Goal: Task Accomplishment & Management: Use online tool/utility

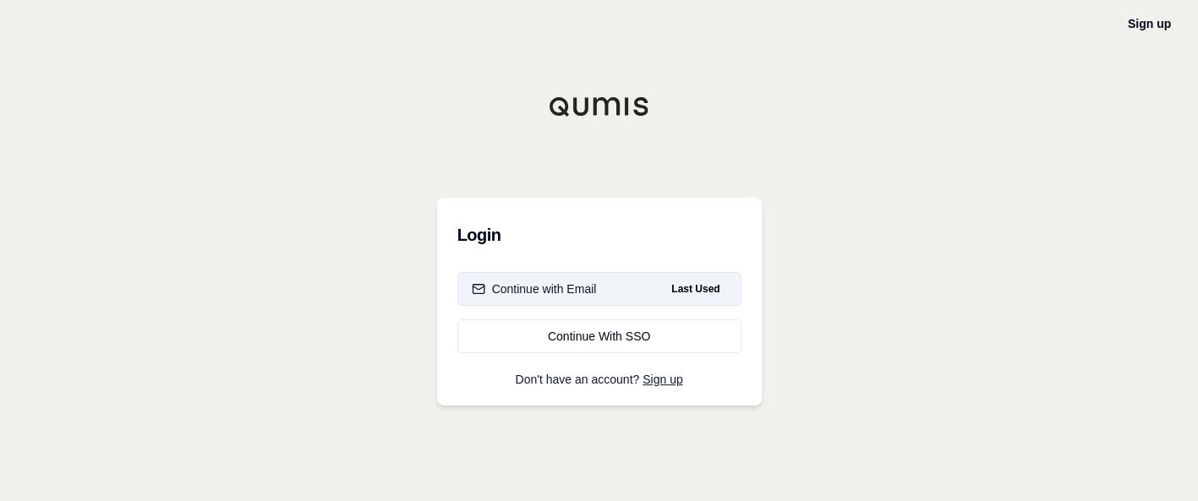
click at [497, 289] on div "Continue with Email" at bounding box center [534, 289] width 125 height 17
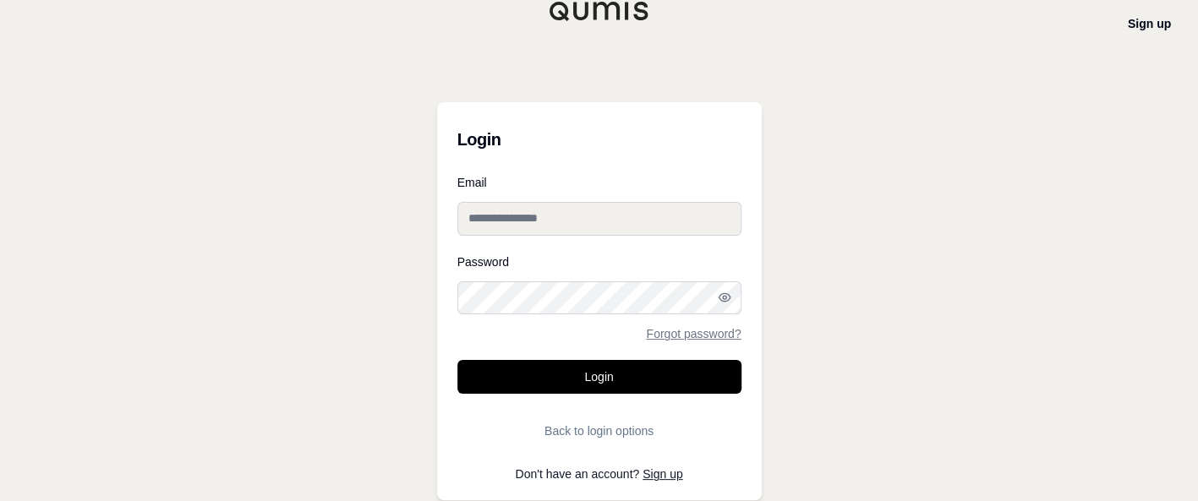
drag, startPoint x: 512, startPoint y: 210, endPoint x: 517, endPoint y: 218, distance: 9.9
click at [512, 212] on input "Email" at bounding box center [599, 219] width 284 height 34
type input "**********"
click at [457, 360] on button "Login" at bounding box center [599, 377] width 284 height 34
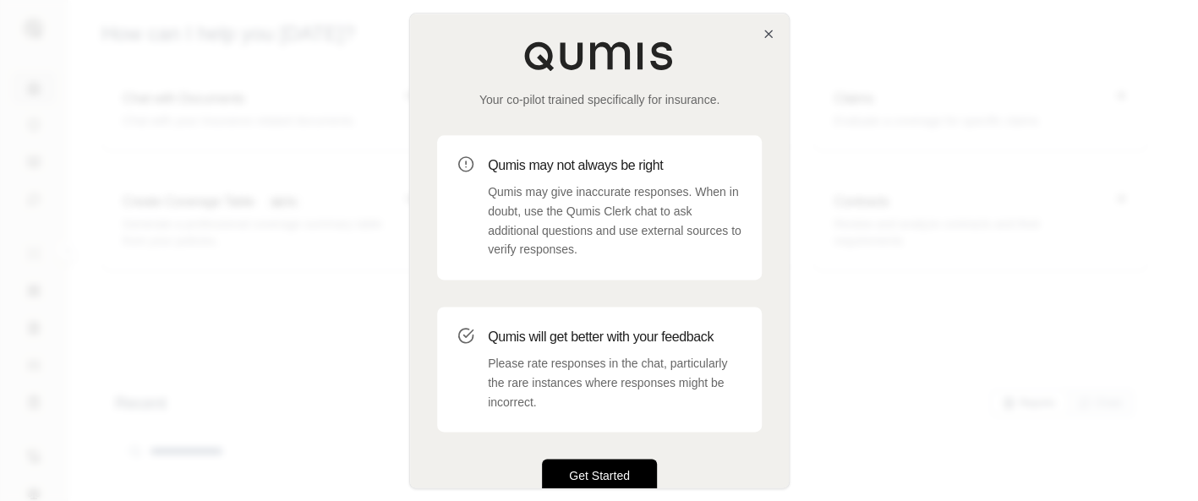
click at [612, 466] on button "Get Started" at bounding box center [599, 476] width 115 height 34
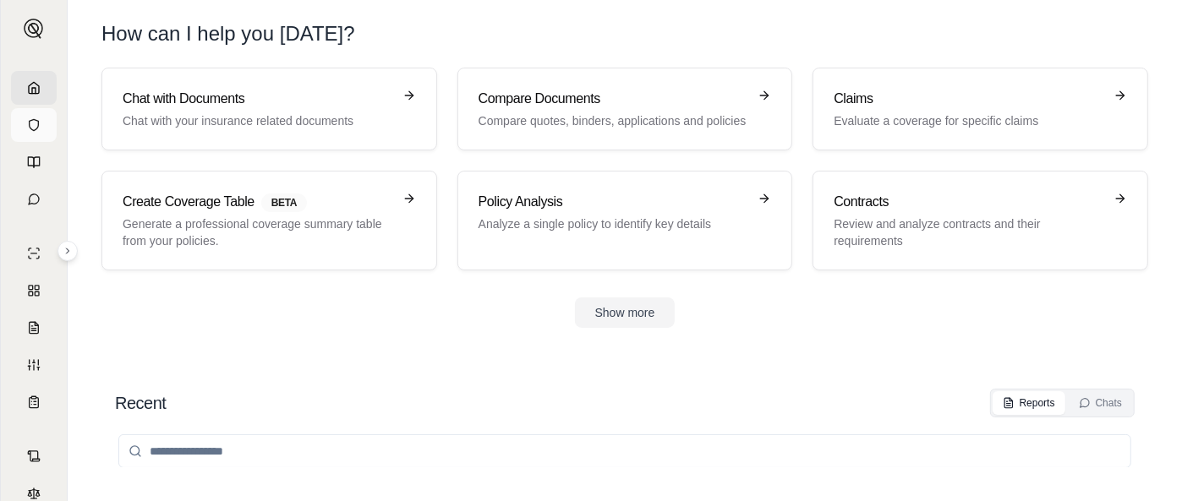
click at [28, 126] on icon at bounding box center [34, 125] width 14 height 14
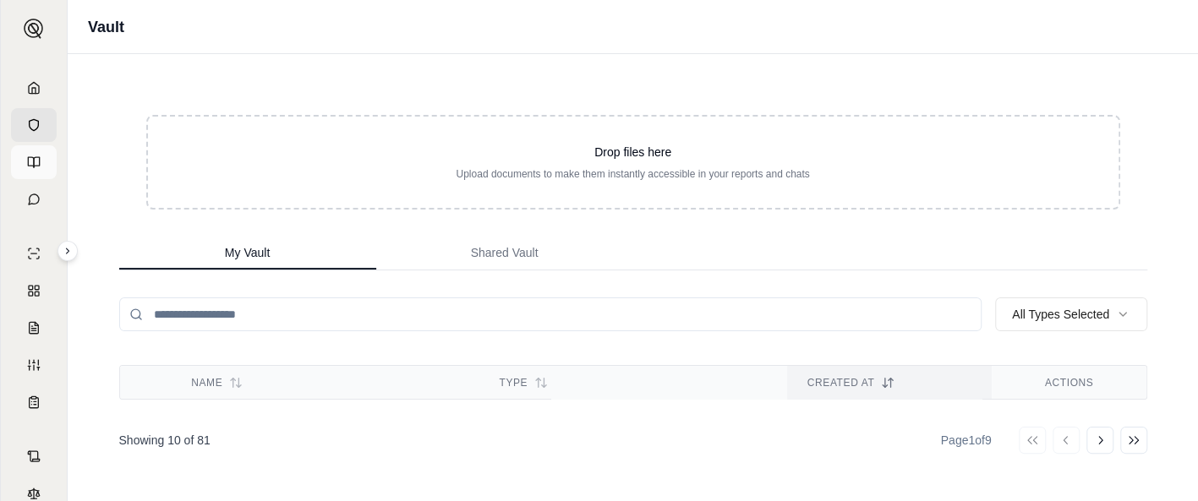
click at [27, 163] on icon at bounding box center [34, 163] width 14 height 14
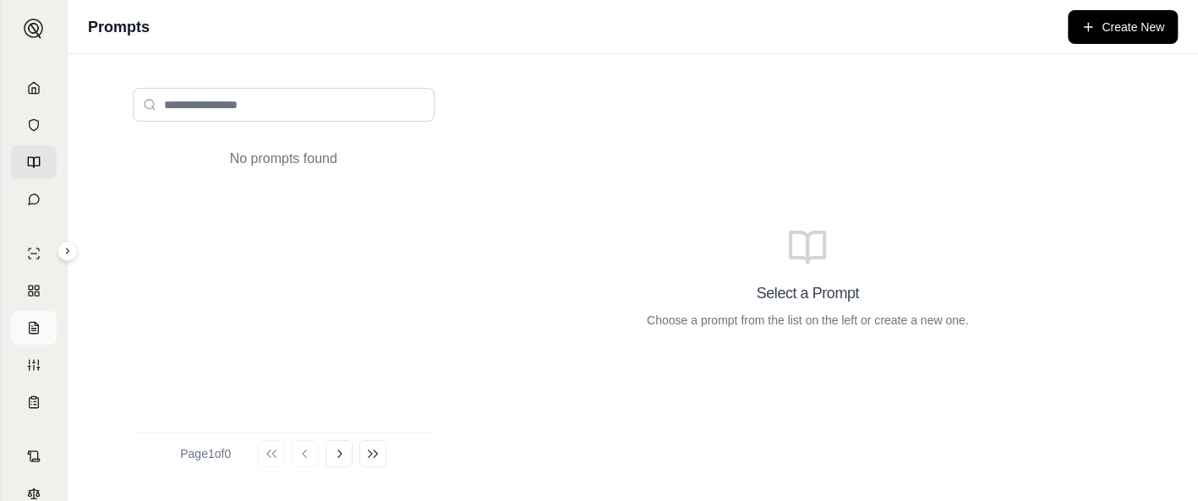
click at [27, 325] on icon at bounding box center [34, 328] width 14 height 14
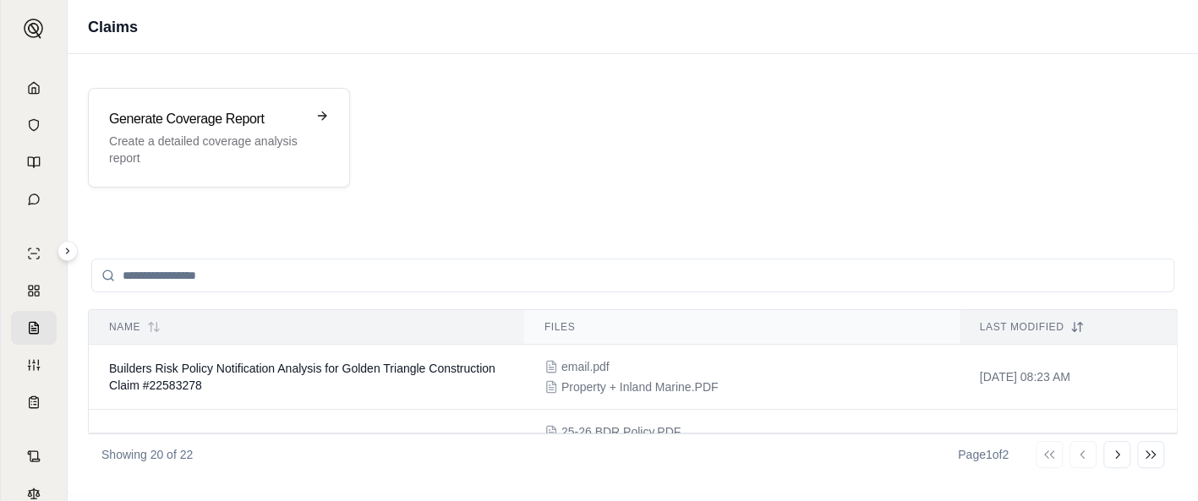
scroll to position [352, 0]
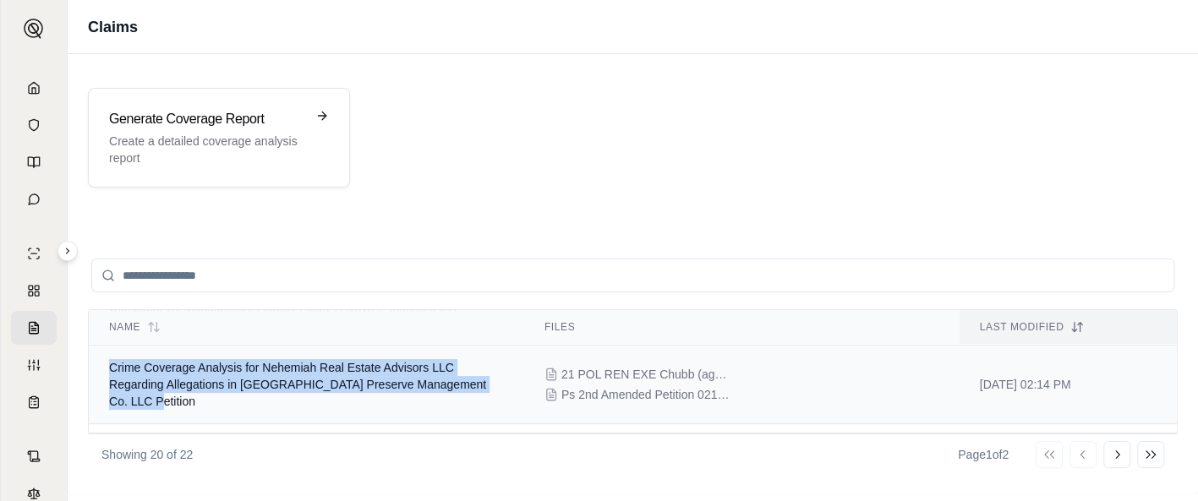
drag, startPoint x: 164, startPoint y: 400, endPoint x: 108, endPoint y: 364, distance: 66.1
click at [108, 364] on td "Crime Coverage Analysis for Nehemiah Real Estate Advisors LLC Regarding Allegat…" at bounding box center [306, 385] width 435 height 79
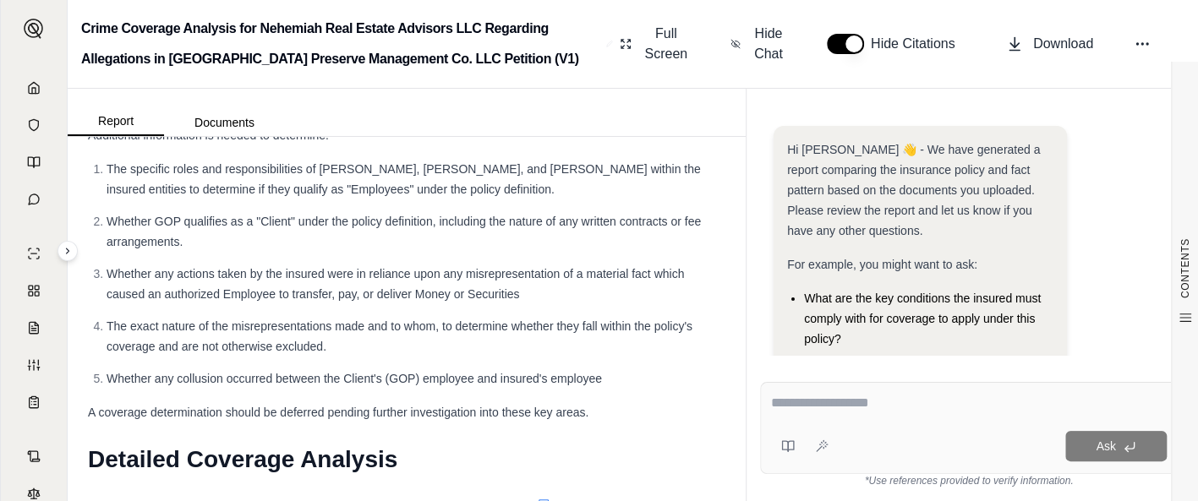
scroll to position [2818, 0]
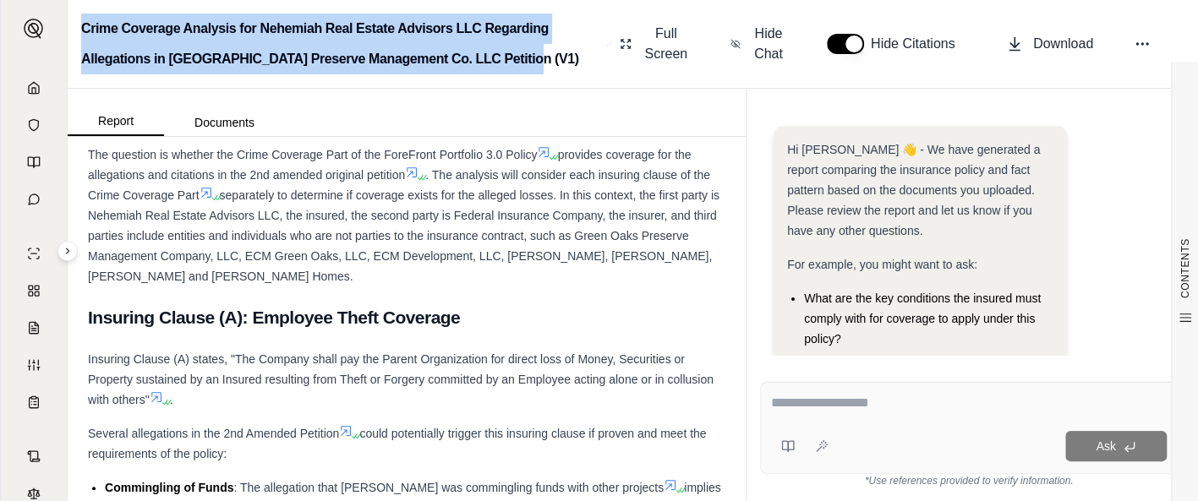
drag, startPoint x: 527, startPoint y: 61, endPoint x: 162, endPoint y: 33, distance: 365.4
click at [90, 7] on div "Crime Coverage Analysis for Nehemiah Real Estate Advisors LLC Regarding Allegat…" at bounding box center [633, 44] width 1130 height 89
copy h2 "rime Coverage Analysis for Nehemiah Real Estate Advisors LLC Regarding Allegati…"
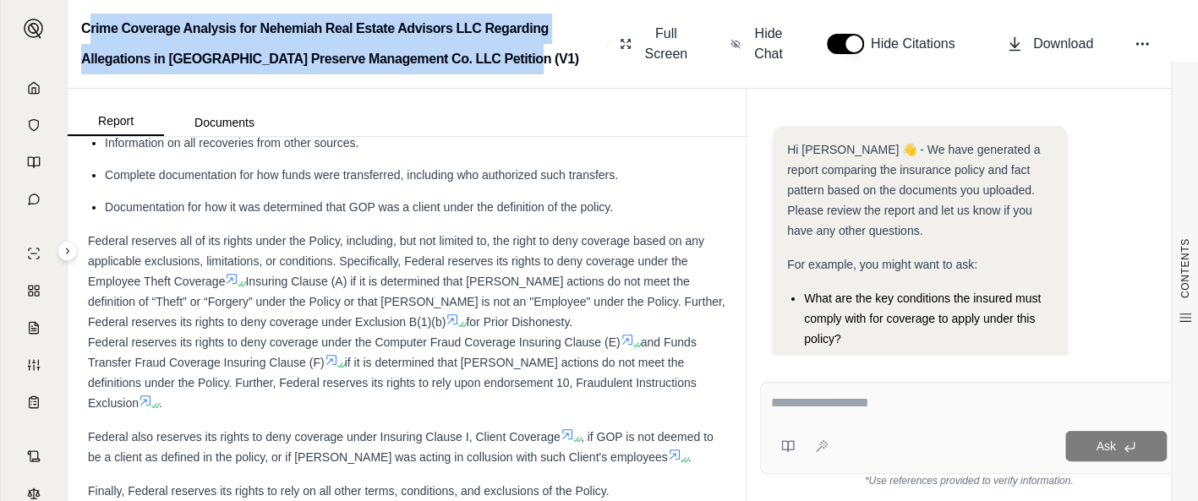
scroll to position [12502, 0]
